Goal: Task Accomplishment & Management: Manage account settings

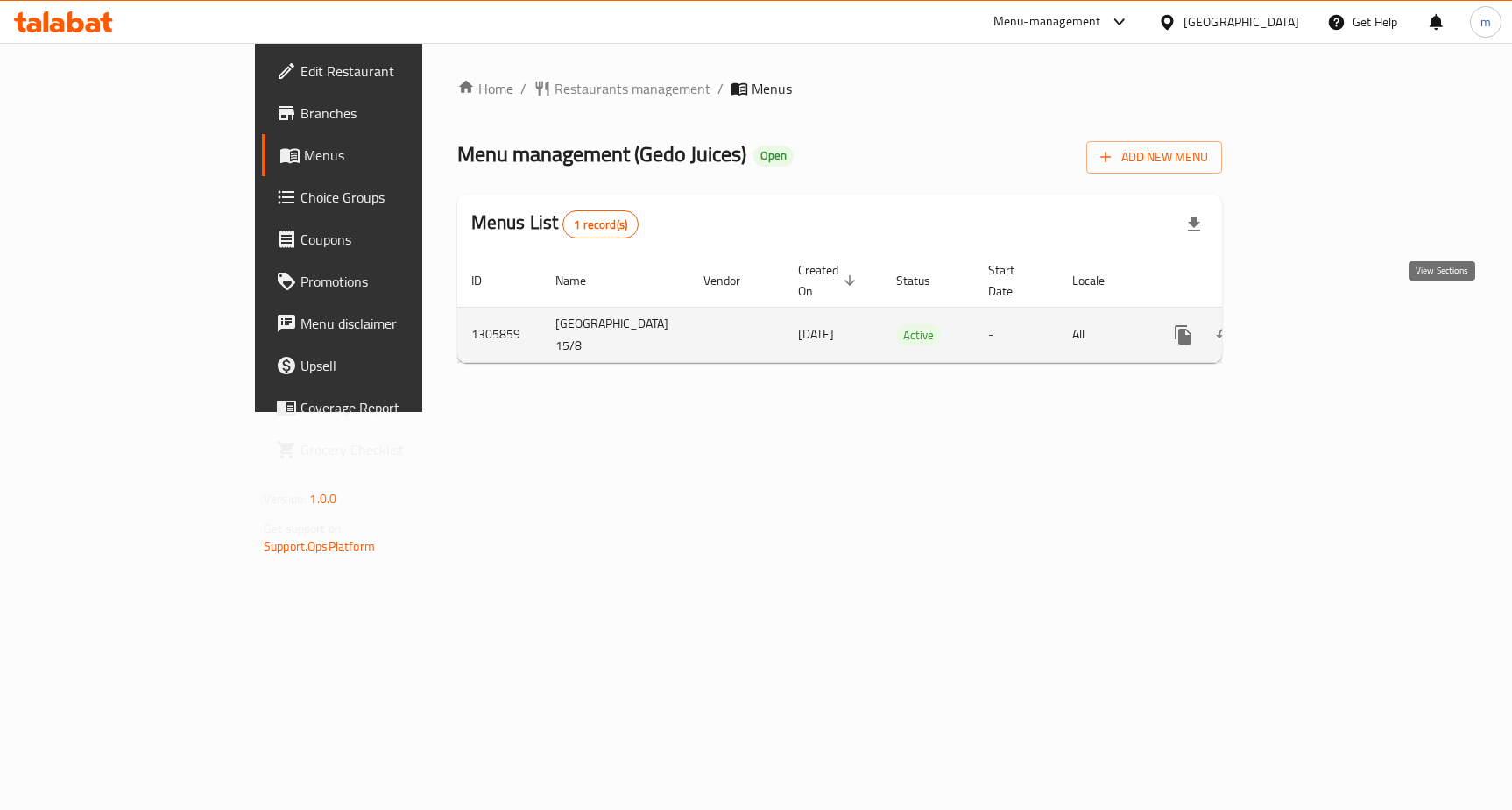
click at [1320, 324] on icon "enhanced table" at bounding box center [1310, 335] width 21 height 21
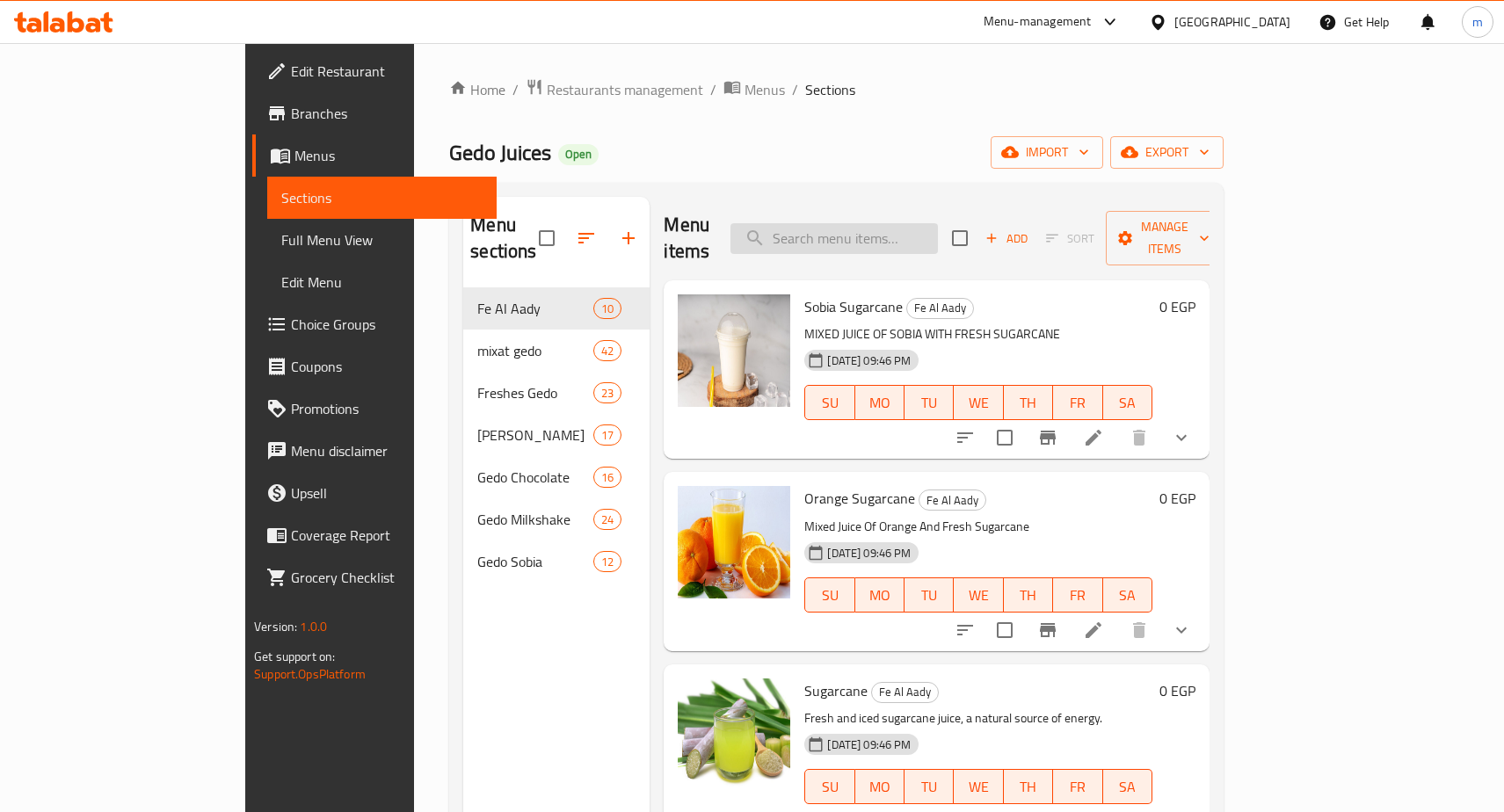
click at [938, 227] on input "search" at bounding box center [834, 238] width 208 height 31
paste input "Natural Tamarind"
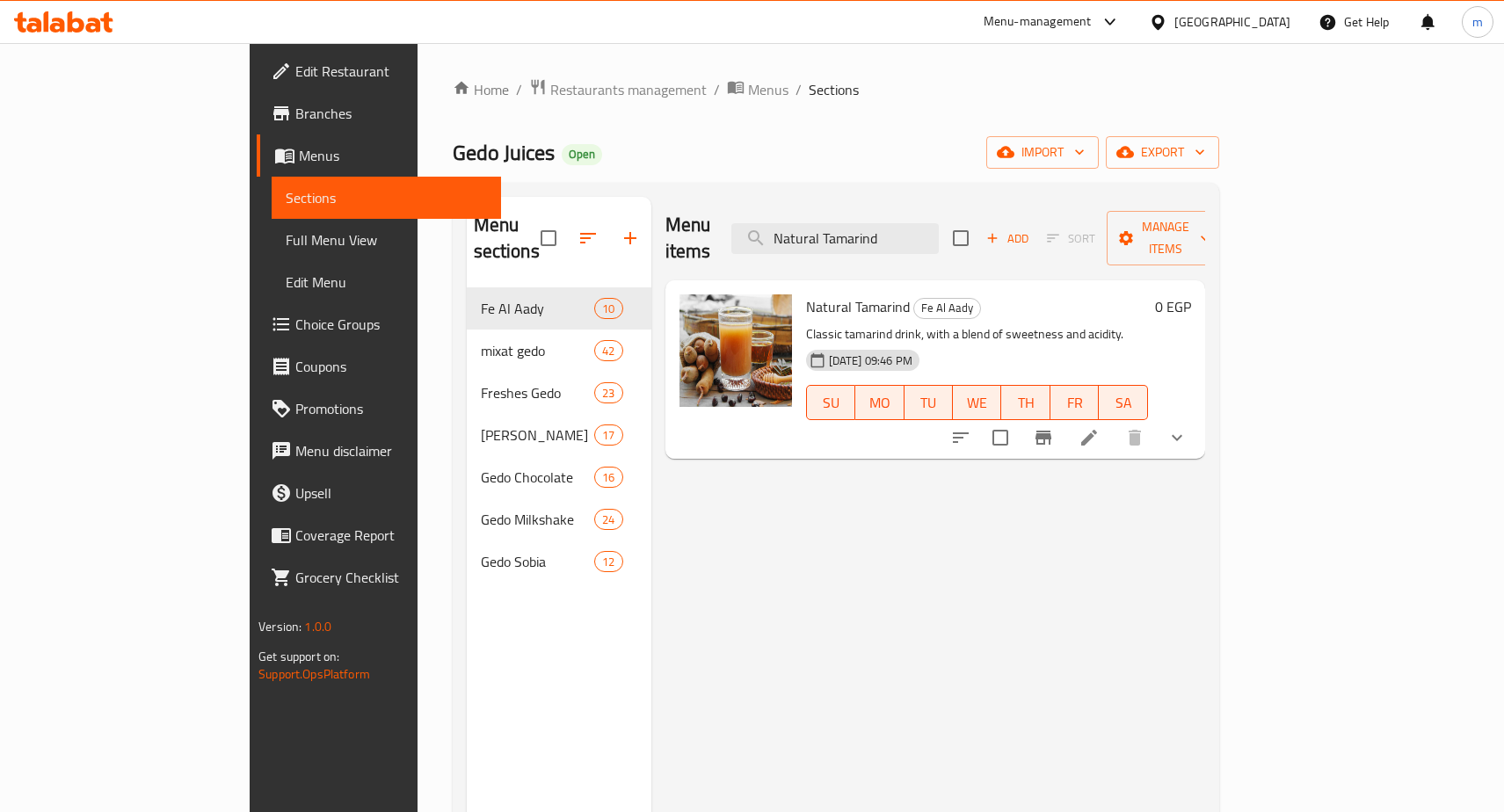
type input "Natural Tamarind"
click at [1100, 427] on icon at bounding box center [1090, 438] width 21 height 21
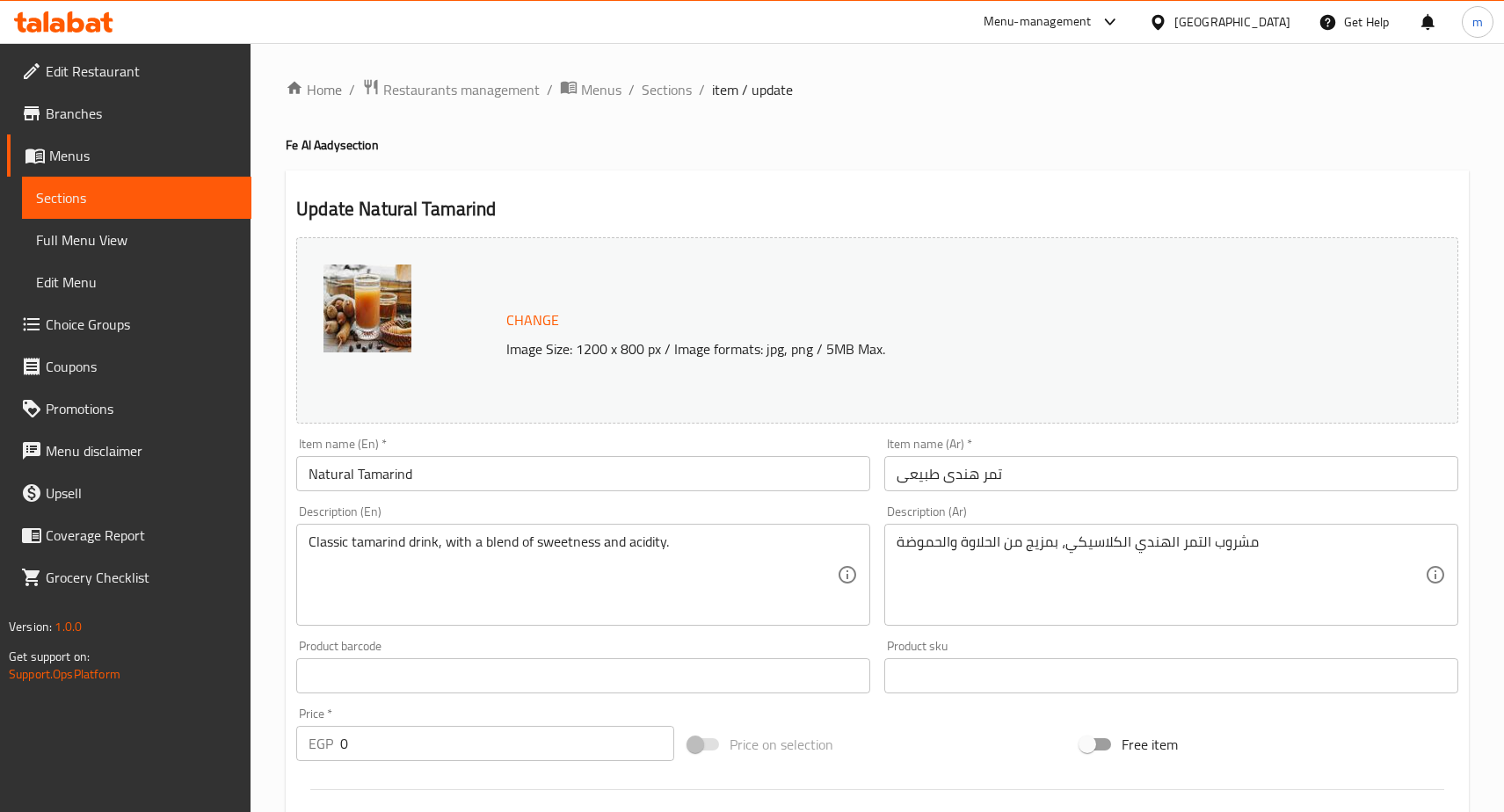
click at [950, 216] on h2 "Update Natural Tamarind" at bounding box center [878, 209] width 1162 height 26
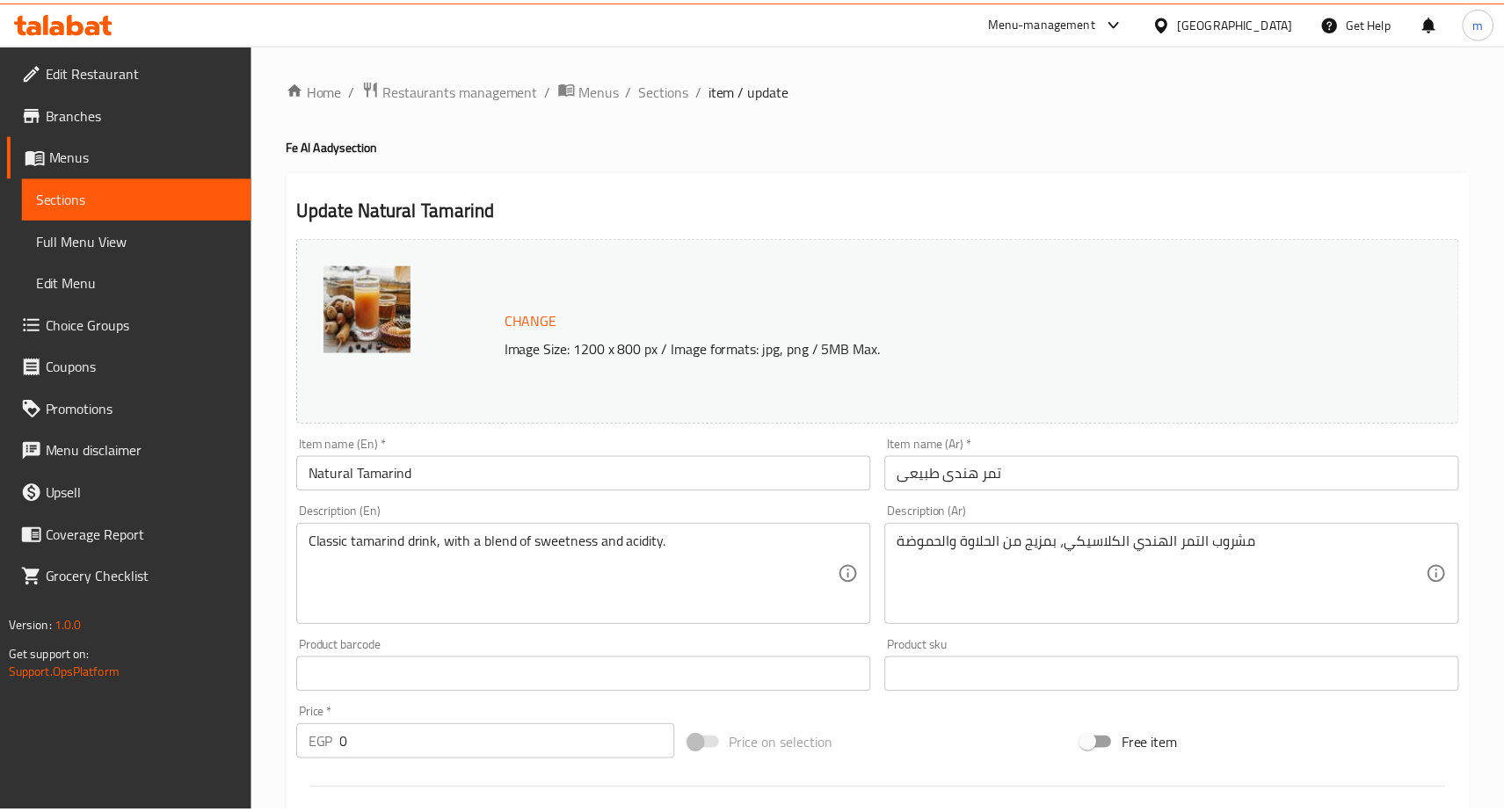
scroll to position [495, 0]
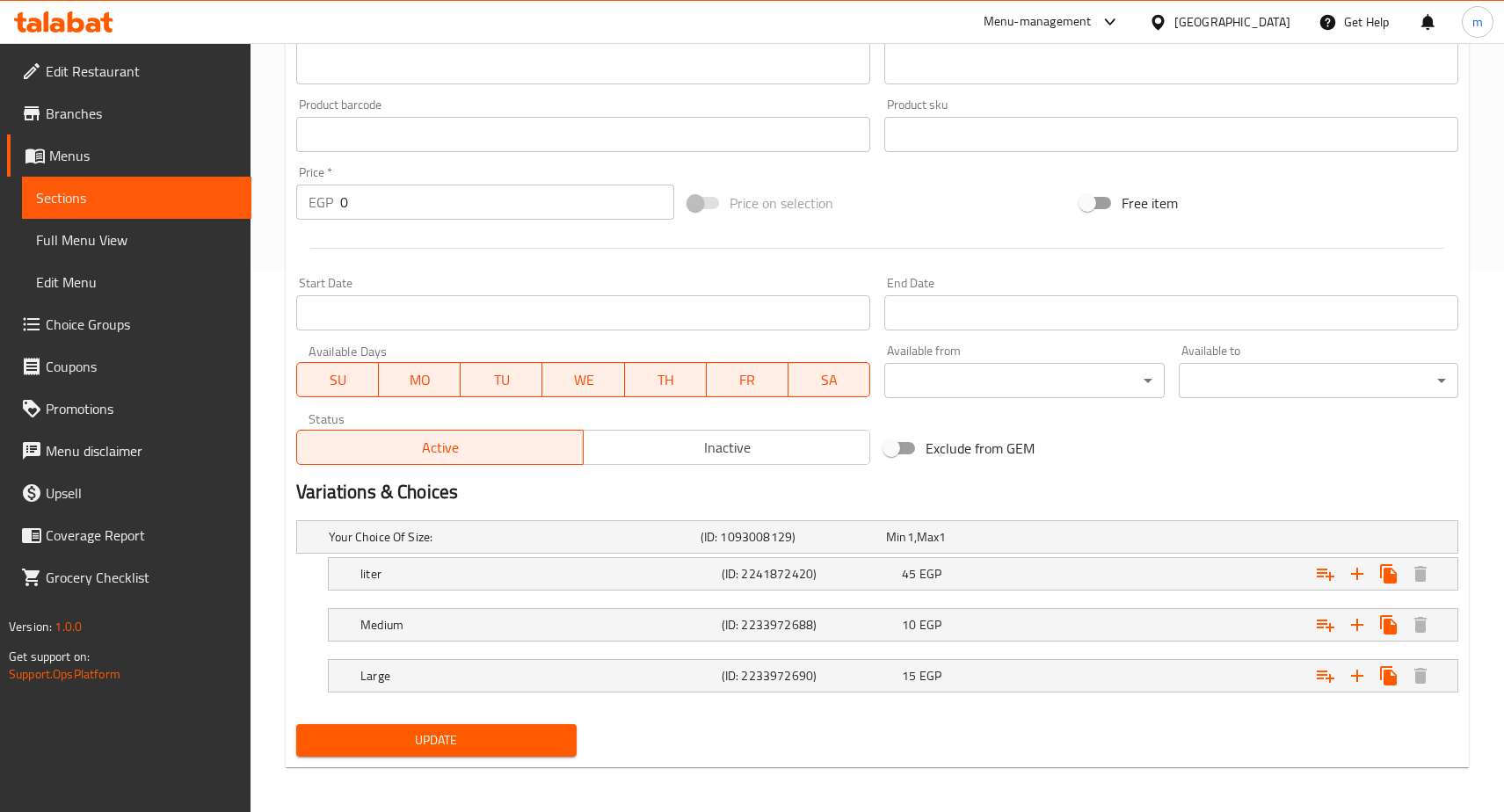
scroll to position [545, 0]
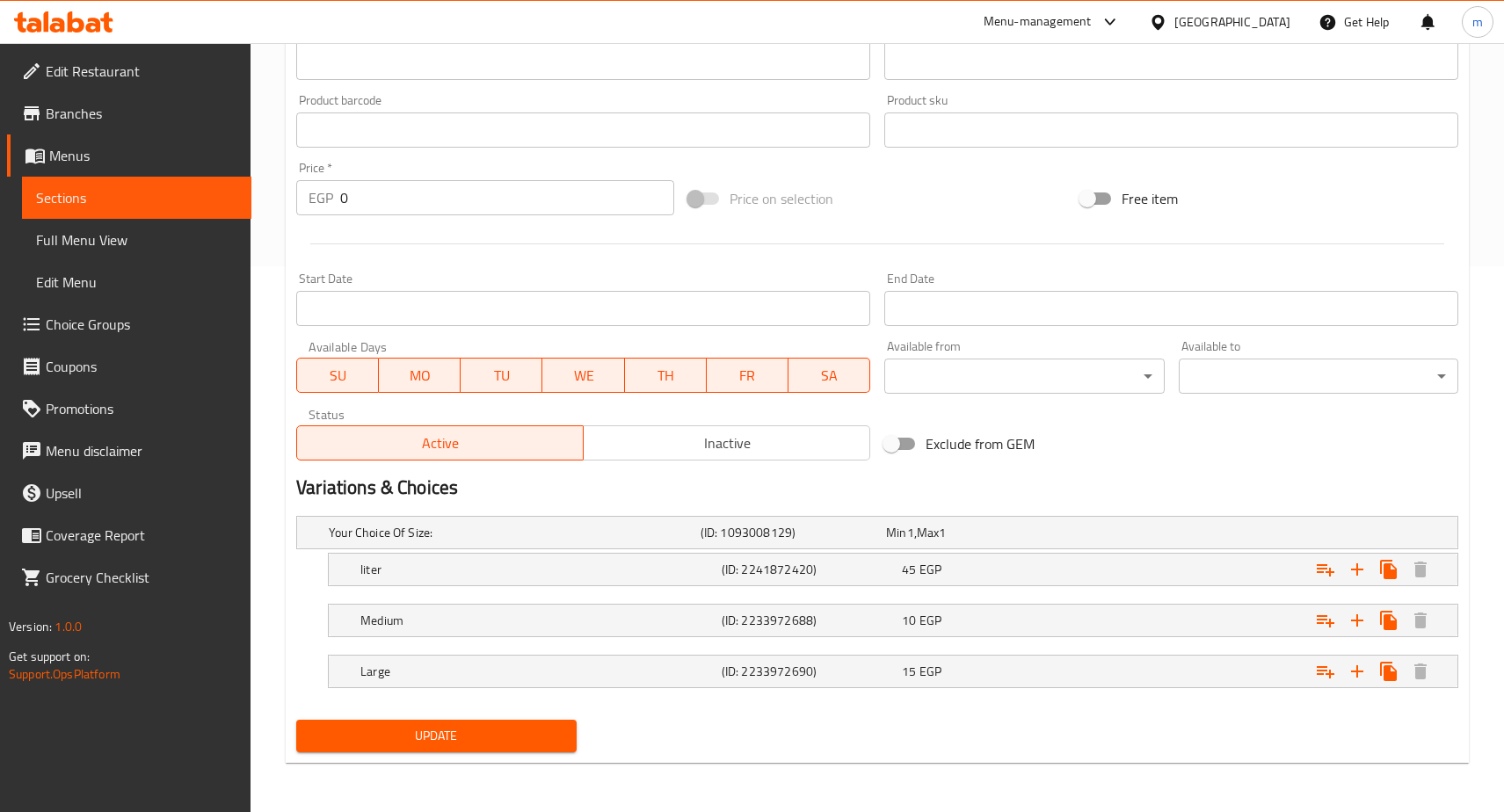
click at [786, 492] on h2 "Variations & Choices" at bounding box center [878, 488] width 1162 height 26
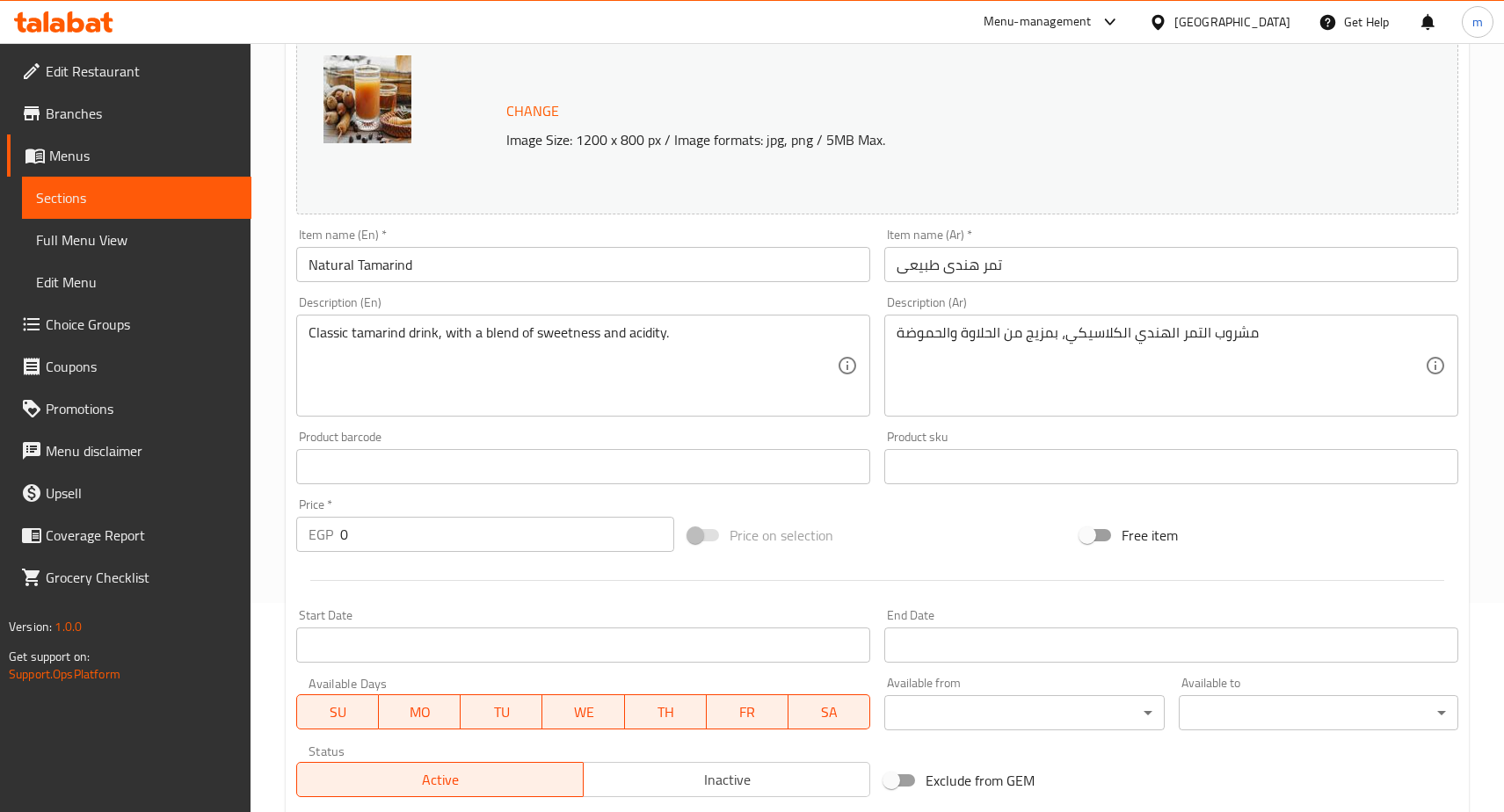
scroll to position [106, 0]
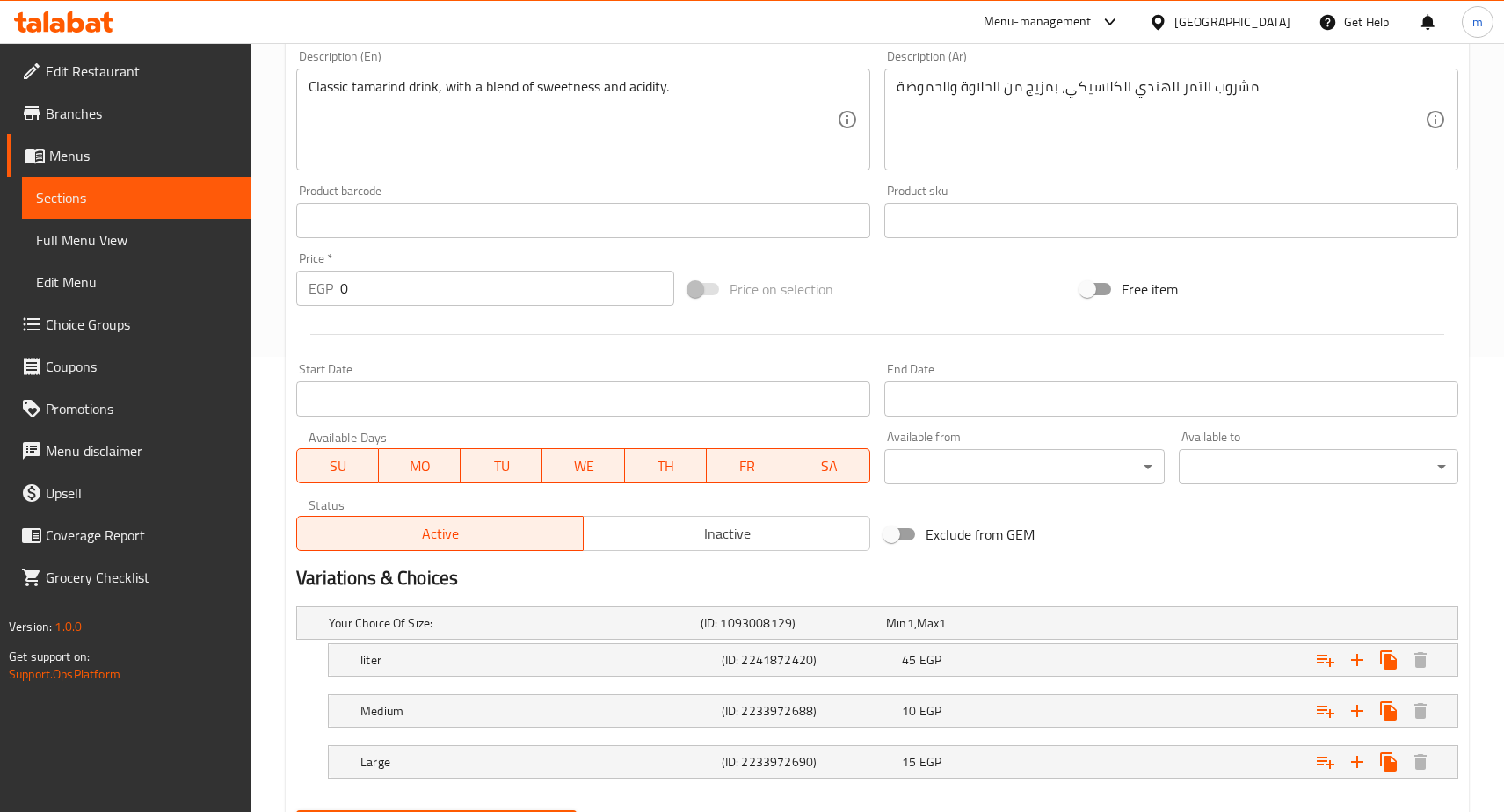
scroll to position [370, 0]
